Goal: Find specific fact: Find specific fact

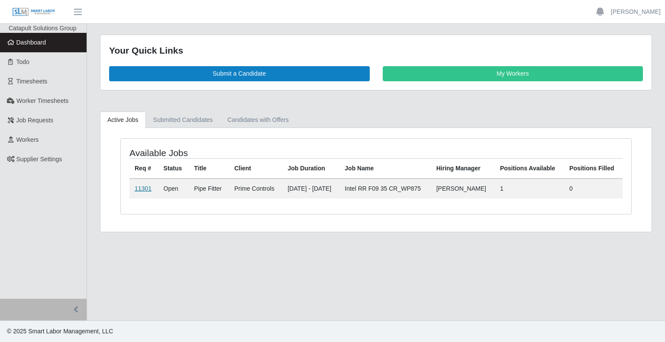
click at [142, 189] on link "11301" at bounding box center [143, 188] width 17 height 7
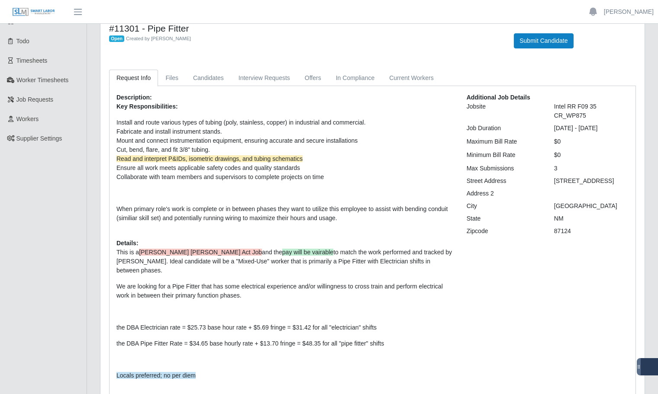
scroll to position [43, 0]
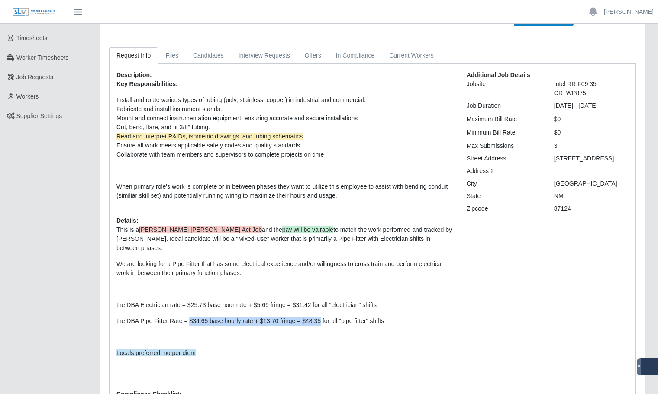
drag, startPoint x: 319, startPoint y: 312, endPoint x: 187, endPoint y: 312, distance: 131.2
click at [187, 317] on p "the DBA Pipe Fitter Rate = $34.65 base hourly rate + $13.70 fringe = $48.35 for…" at bounding box center [284, 321] width 337 height 9
copy p "$34.65 base hourly rate + $13.70 fringe = $48.35"
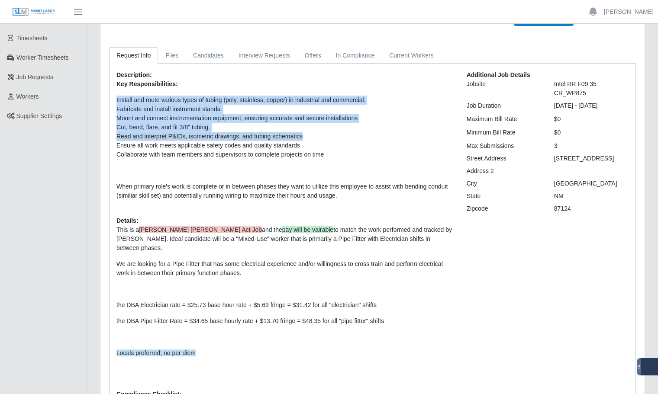
drag, startPoint x: 307, startPoint y: 137, endPoint x: 114, endPoint y: 103, distance: 196.0
click at [114, 103] on div "Description: Key Responsibilities: Install and route various types of tubing (p…" at bounding box center [285, 239] width 350 height 336
copy ul "Install and route various types of tubing (poly, stainless, copper) in industri…"
